Goal: Transaction & Acquisition: Purchase product/service

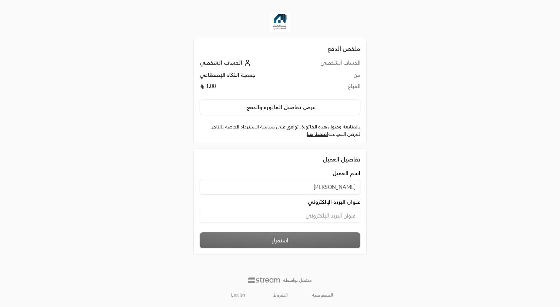
type input "[PERSON_NAME]"
click at [288, 212] on input at bounding box center [280, 215] width 161 height 15
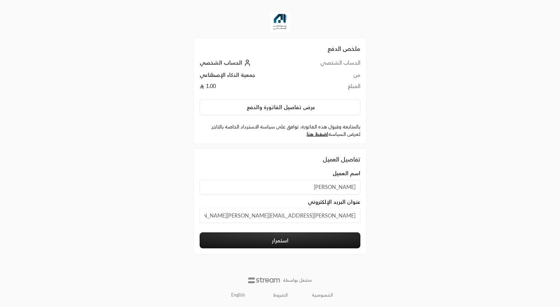
type input "[PERSON_NAME][EMAIL_ADDRESS][PERSON_NAME][DOMAIN_NAME]"
click at [288, 239] on button "استمرار" at bounding box center [280, 240] width 161 height 16
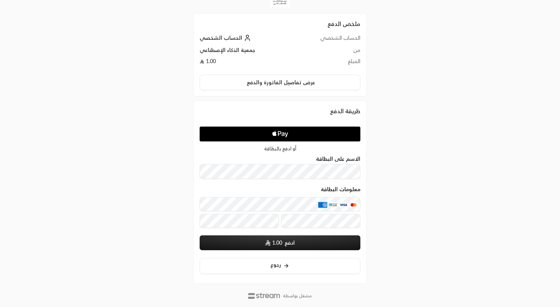
scroll to position [26, 0]
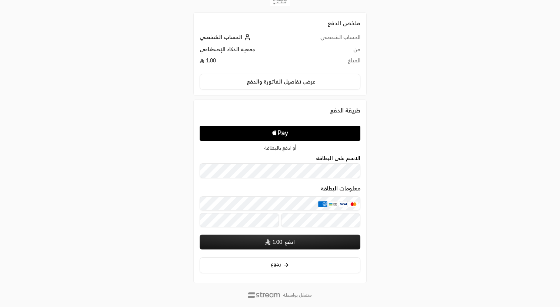
click at [271, 131] on icon "Apple Logo" at bounding box center [280, 132] width 76 height 13
